Goal: Task Accomplishment & Management: Manage account settings

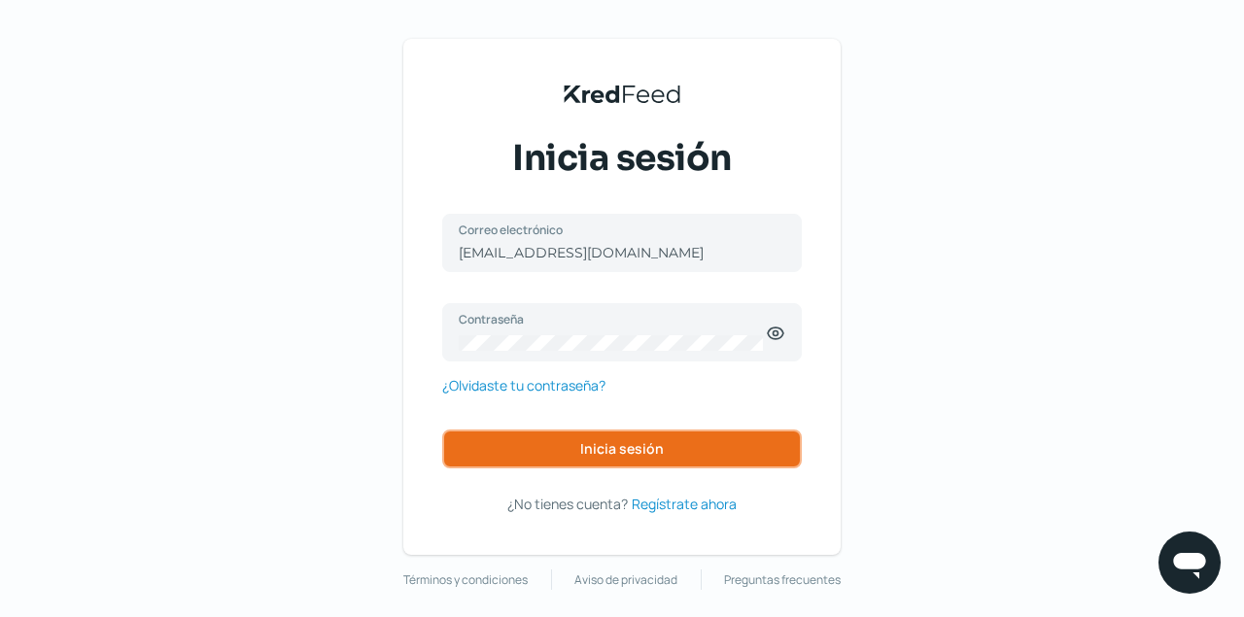
click at [607, 449] on span "Inicia sesión" at bounding box center [622, 449] width 84 height 14
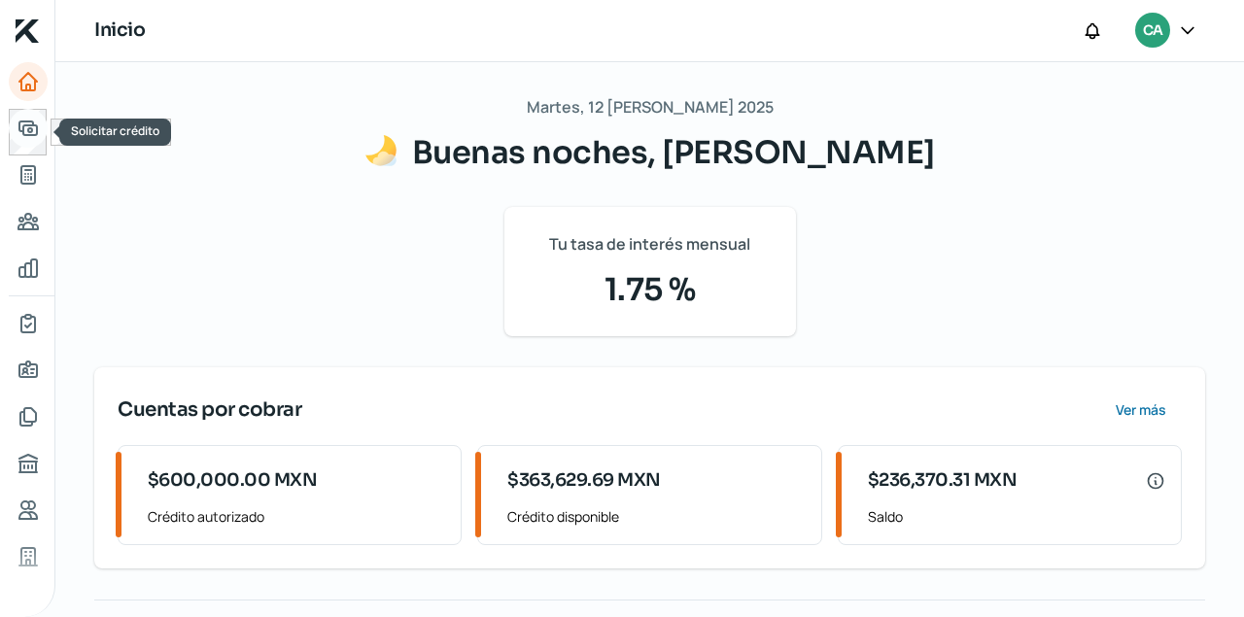
click at [30, 131] on icon "Solicitar crédito" at bounding box center [27, 128] width 17 height 14
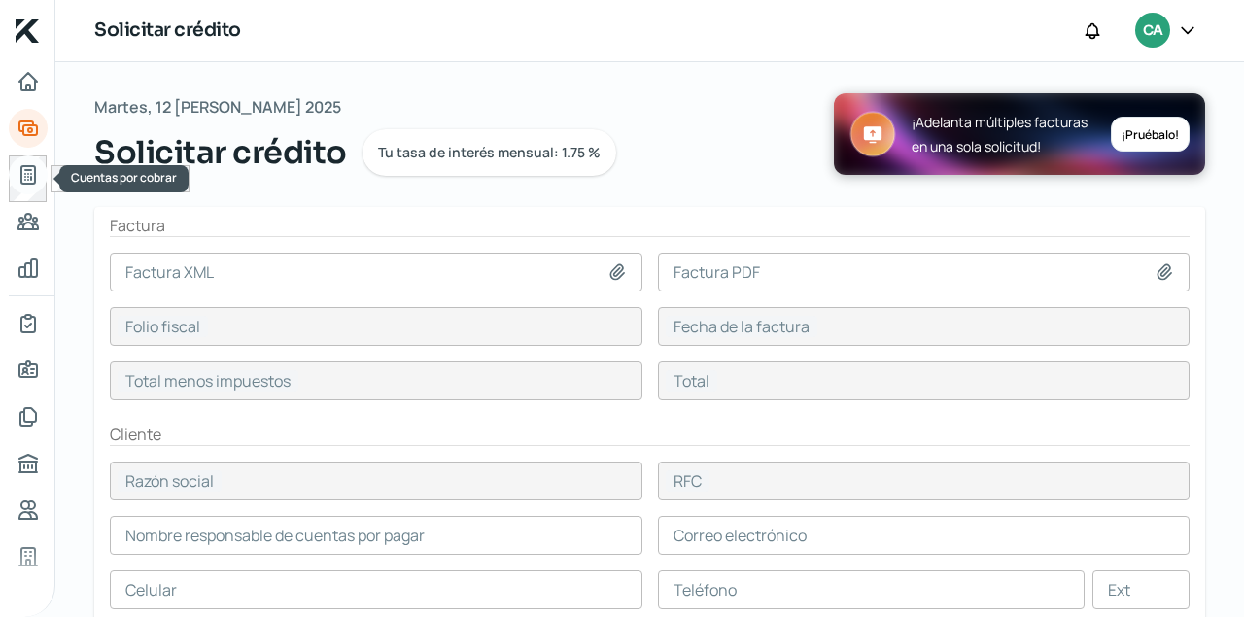
click at [28, 172] on icon "Cuentas por cobrar" at bounding box center [28, 174] width 23 height 23
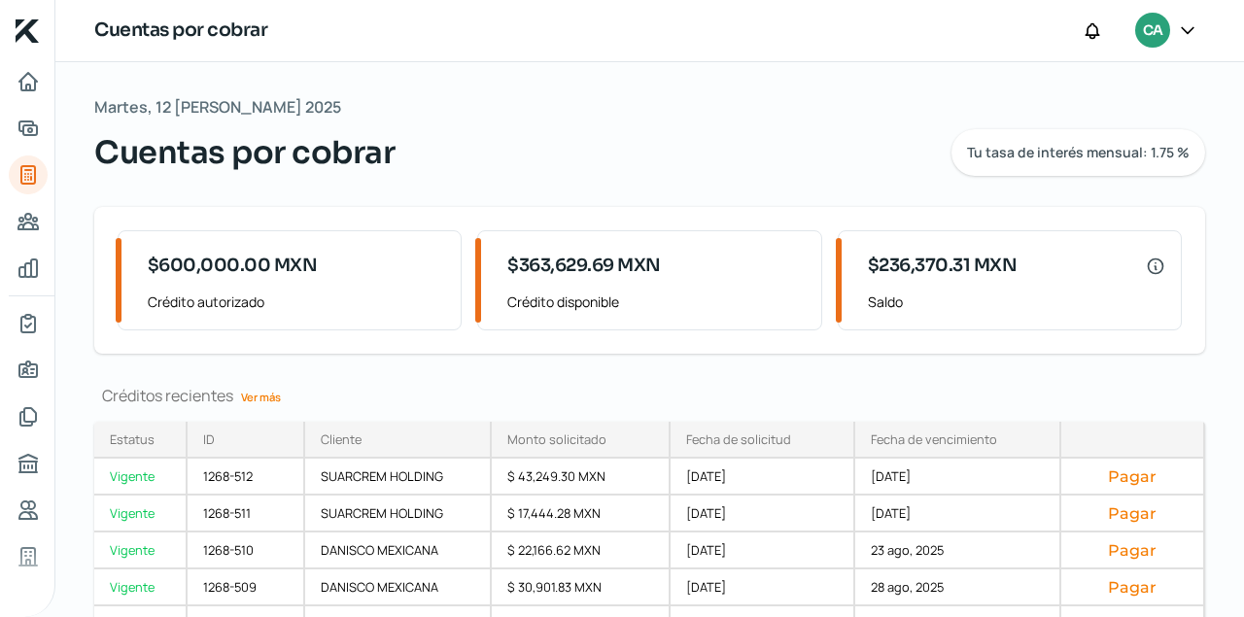
click at [263, 394] on link "Ver más" at bounding box center [260, 397] width 55 height 30
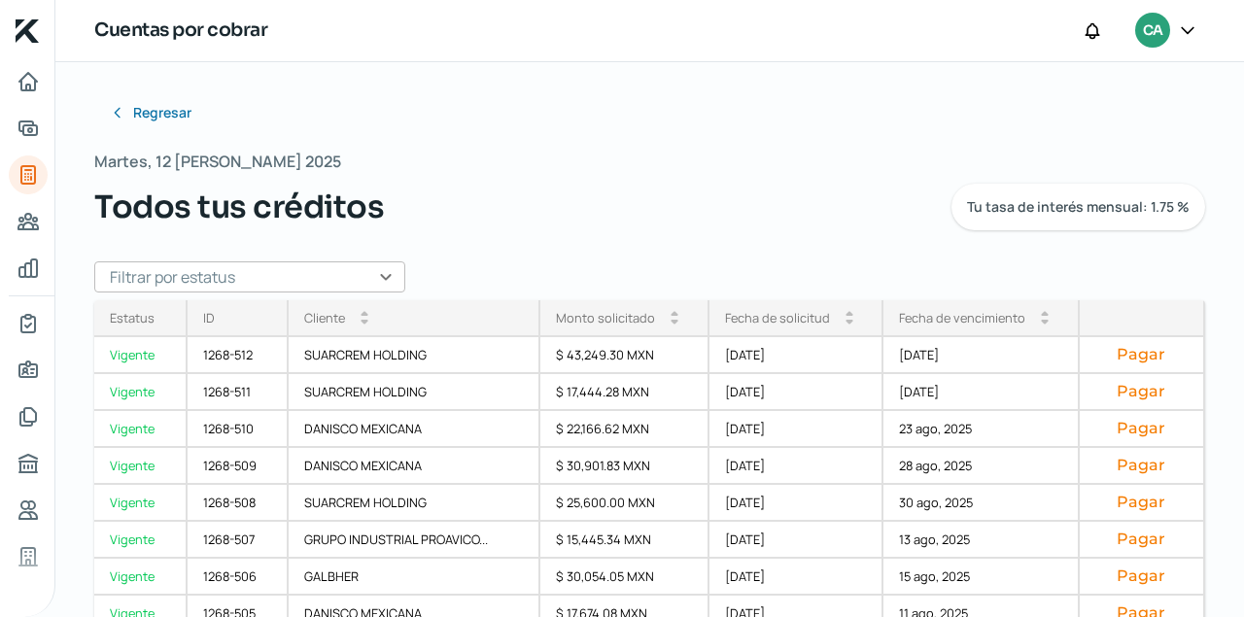
click at [388, 276] on input "text" at bounding box center [249, 276] width 311 height 31
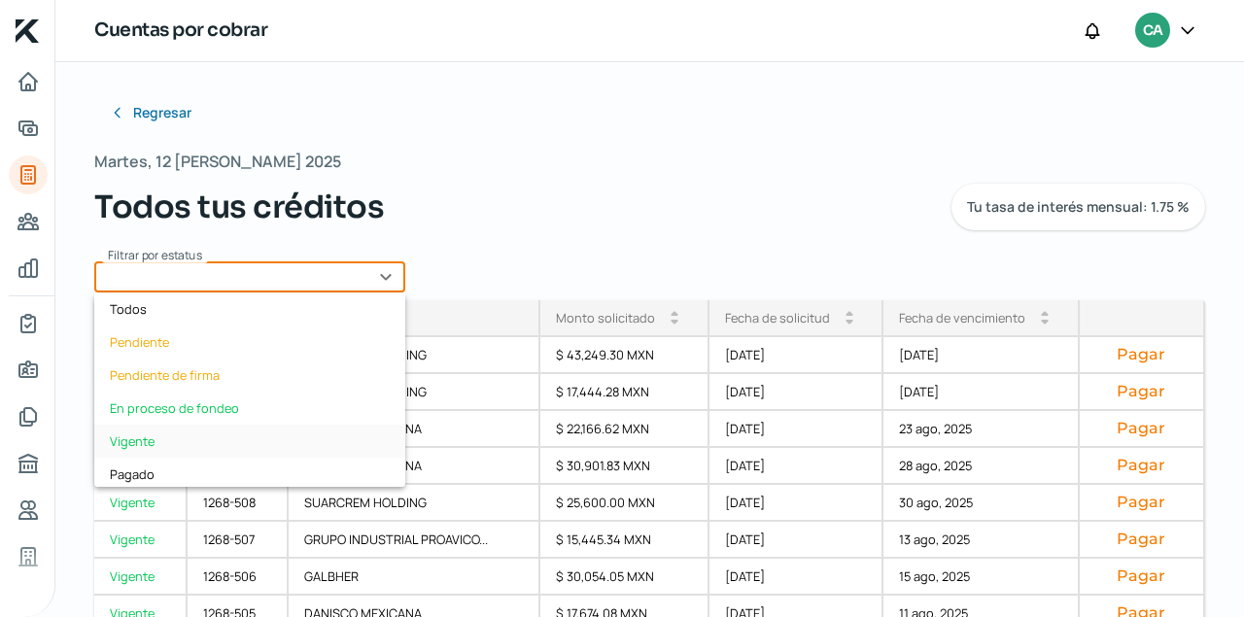
click at [155, 434] on div "Vigente" at bounding box center [249, 441] width 311 height 33
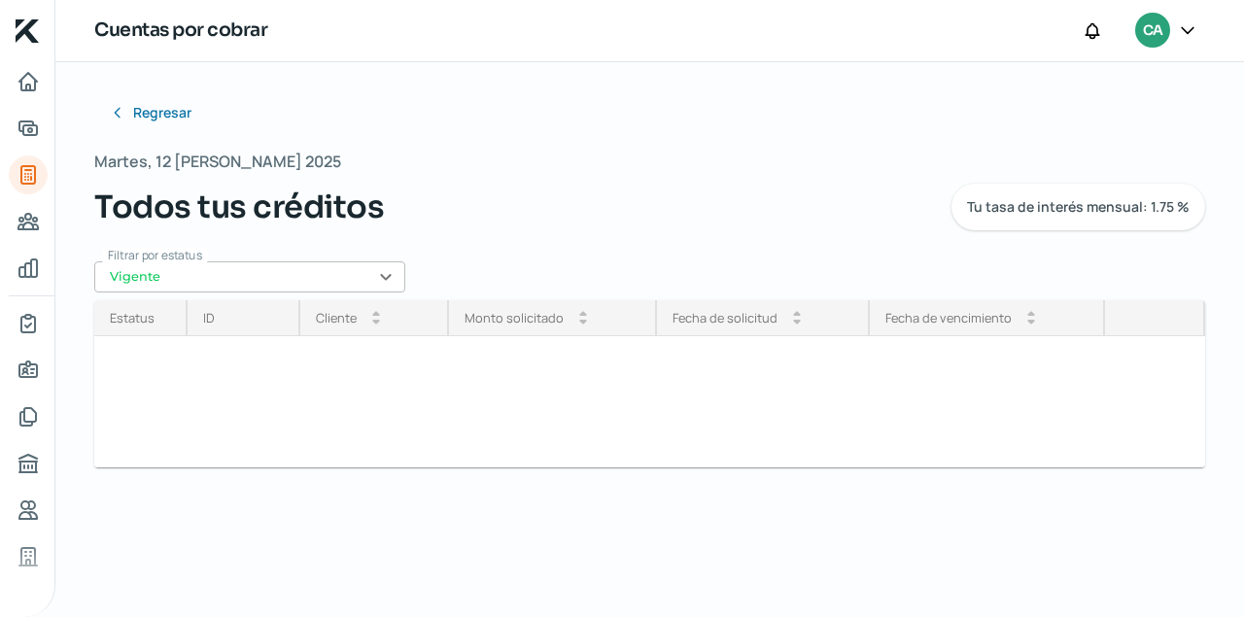
type input "Vigente"
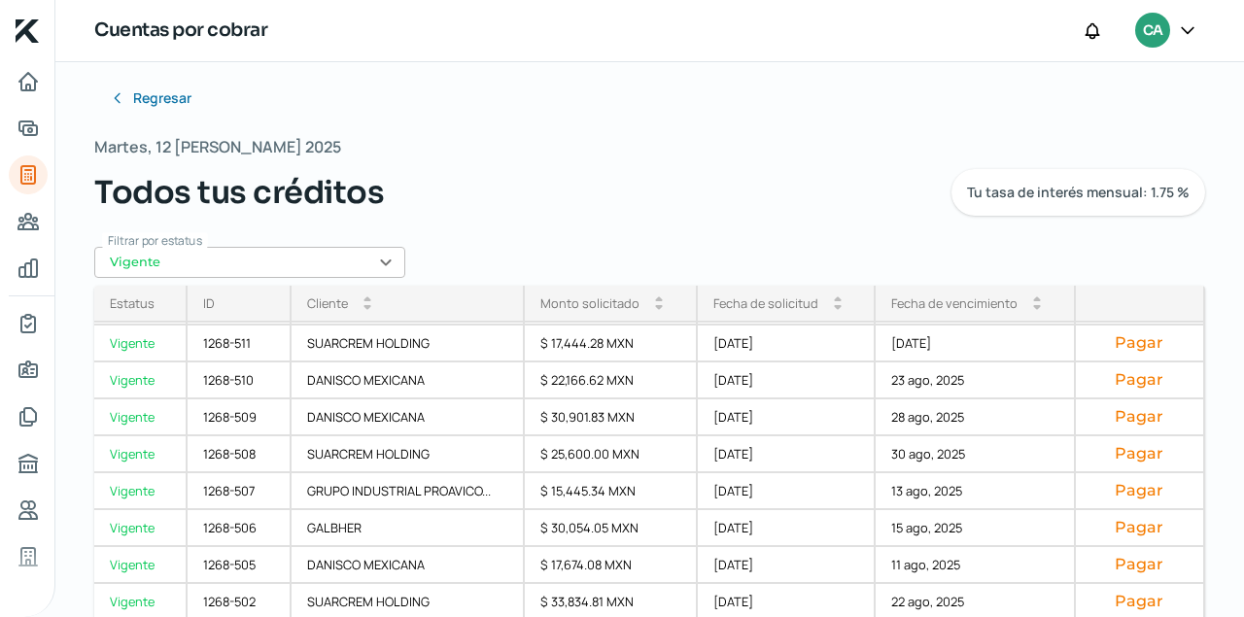
scroll to position [17, 0]
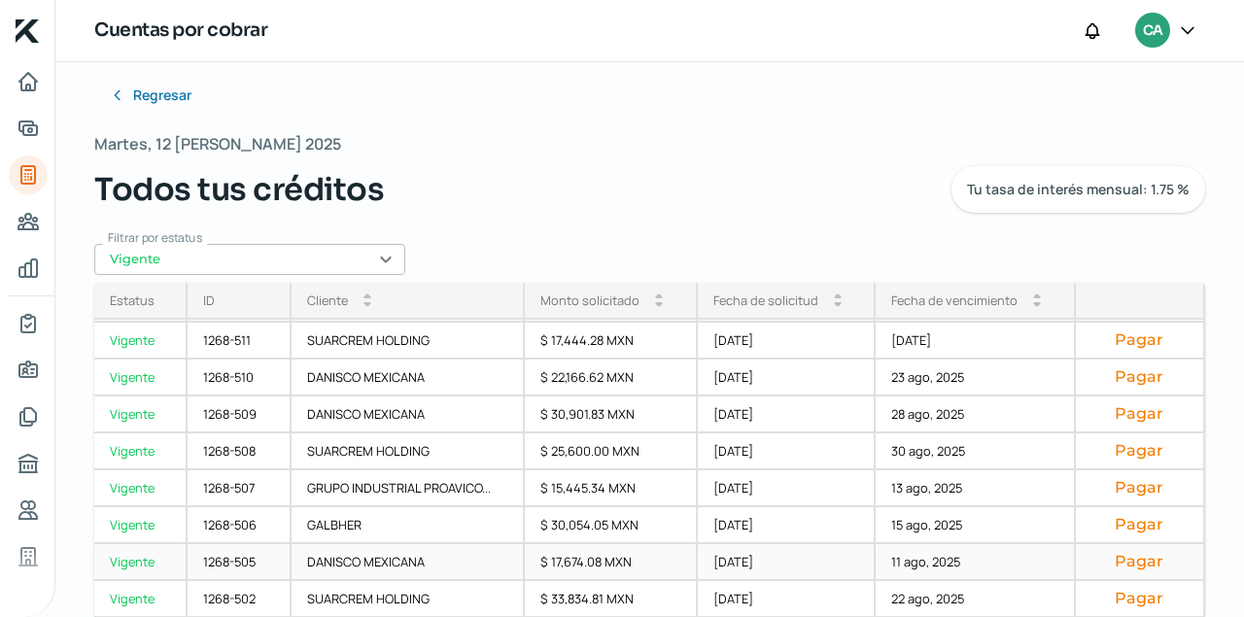
click at [1126, 562] on button "Pagar" at bounding box center [1139, 561] width 97 height 19
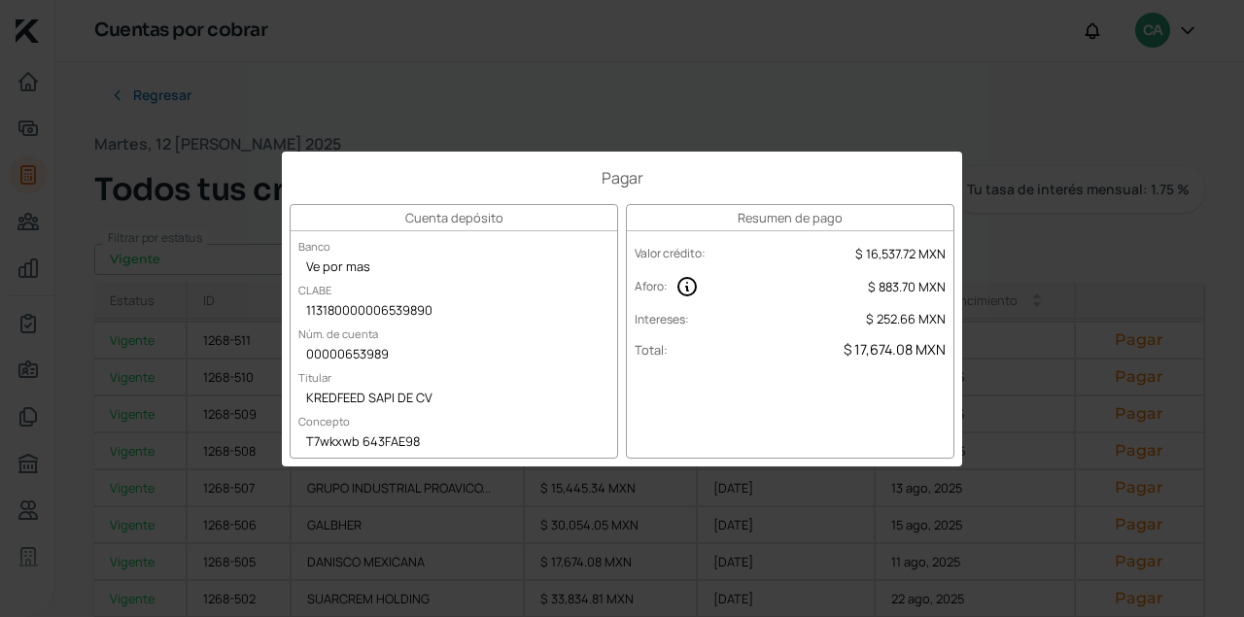
click at [513, 56] on div "Pagar Cuenta depósito Banco Ve por mas [PERSON_NAME] 113180000006539890 Núm. de…" at bounding box center [622, 308] width 1244 height 617
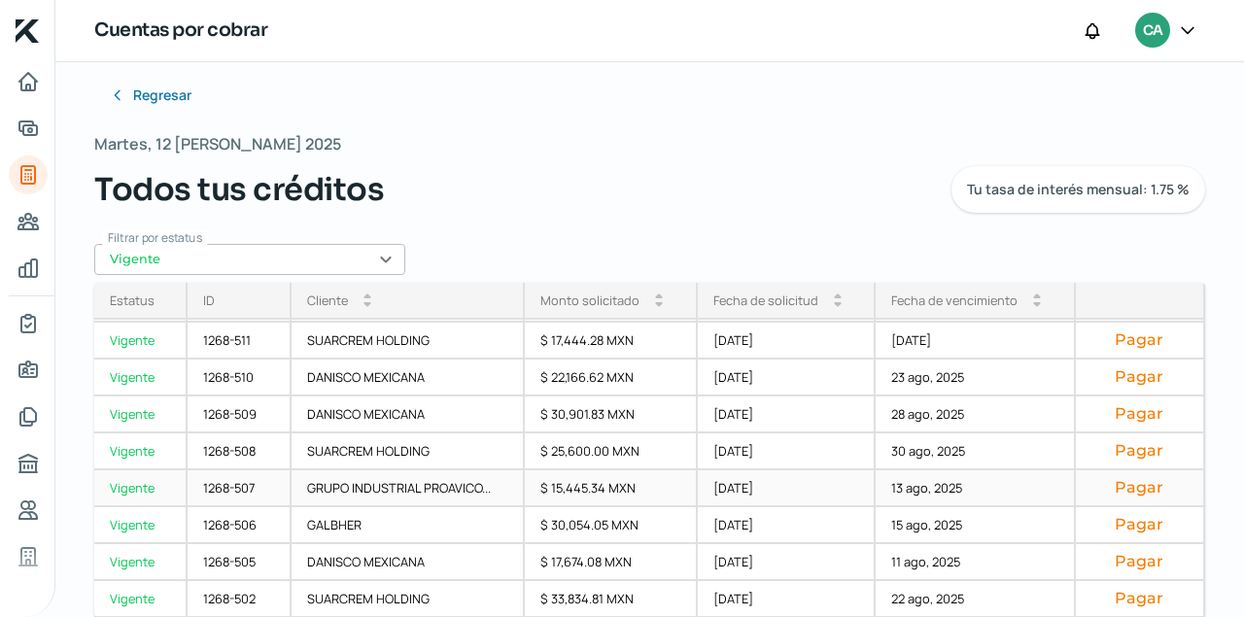
click at [1144, 488] on button "Pagar" at bounding box center [1139, 487] width 97 height 19
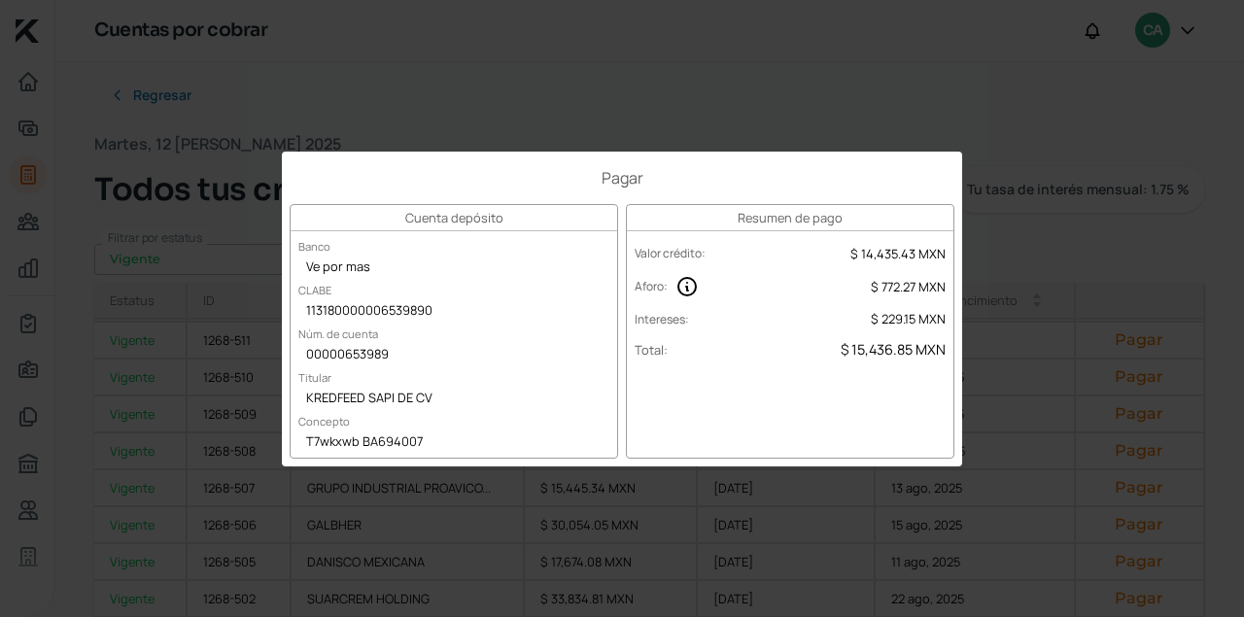
click at [702, 94] on div "Pagar Cuenta depósito Banco Ve por mas [PERSON_NAME] 113180000006539890 Núm. de…" at bounding box center [622, 308] width 1244 height 617
